Goal: Task Accomplishment & Management: Manage account settings

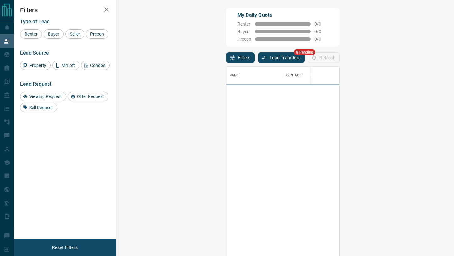
scroll to position [195, 324]
click at [258, 58] on button "Lead Transfers" at bounding box center [281, 57] width 47 height 11
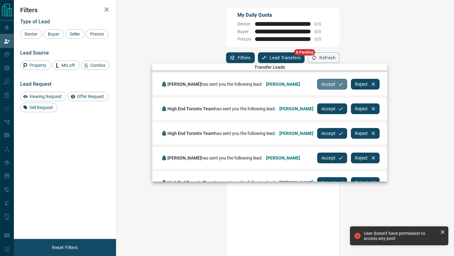
click at [338, 81] on button "Accept" at bounding box center [332, 84] width 30 height 11
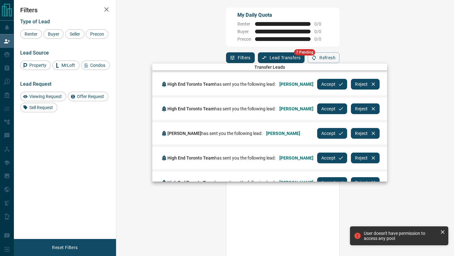
click at [338, 81] on button "Accept" at bounding box center [332, 84] width 30 height 11
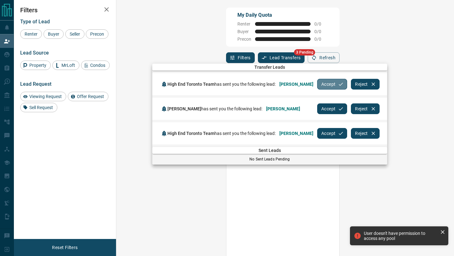
click at [338, 81] on button "Accept" at bounding box center [332, 84] width 30 height 11
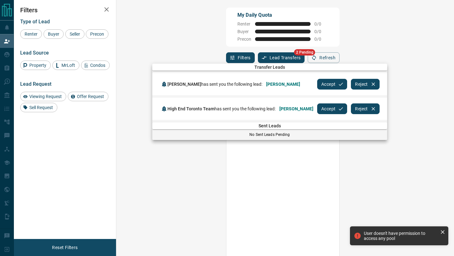
click at [330, 84] on button "Accept" at bounding box center [332, 84] width 30 height 11
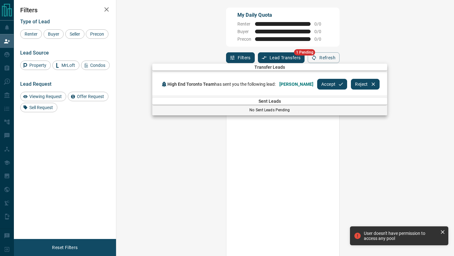
click at [322, 84] on button "Accept" at bounding box center [332, 84] width 30 height 11
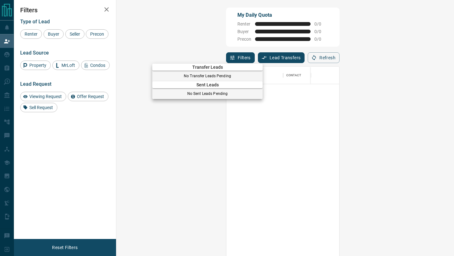
click at [0, 62] on div at bounding box center [227, 128] width 454 height 256
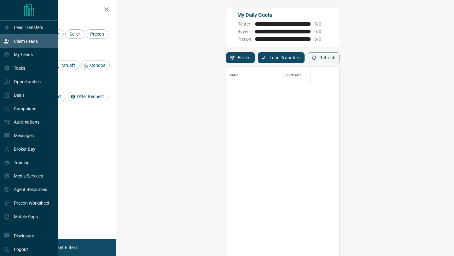
click at [5, 52] on icon at bounding box center [7, 54] width 6 height 6
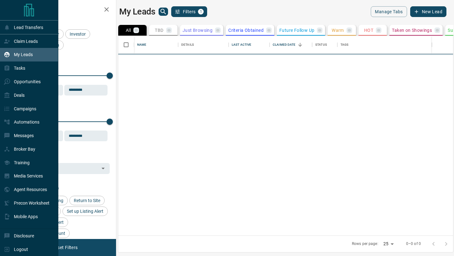
scroll to position [200, 335]
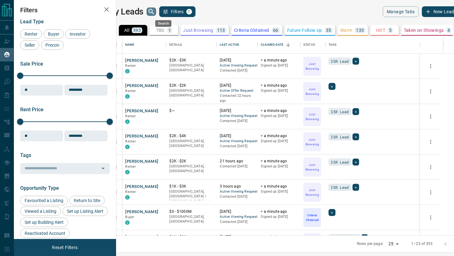
click at [154, 12] on icon "search button" at bounding box center [150, 11] width 5 height 5
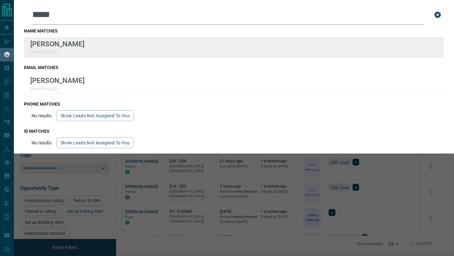
type input "*****"
click at [0, 0] on div "Lead Transfers Claim Leads My Leads Tasks Opportunities Deals Campaigns Automat…" at bounding box center [227, 124] width 454 height 248
